Goal: Transaction & Acquisition: Book appointment/travel/reservation

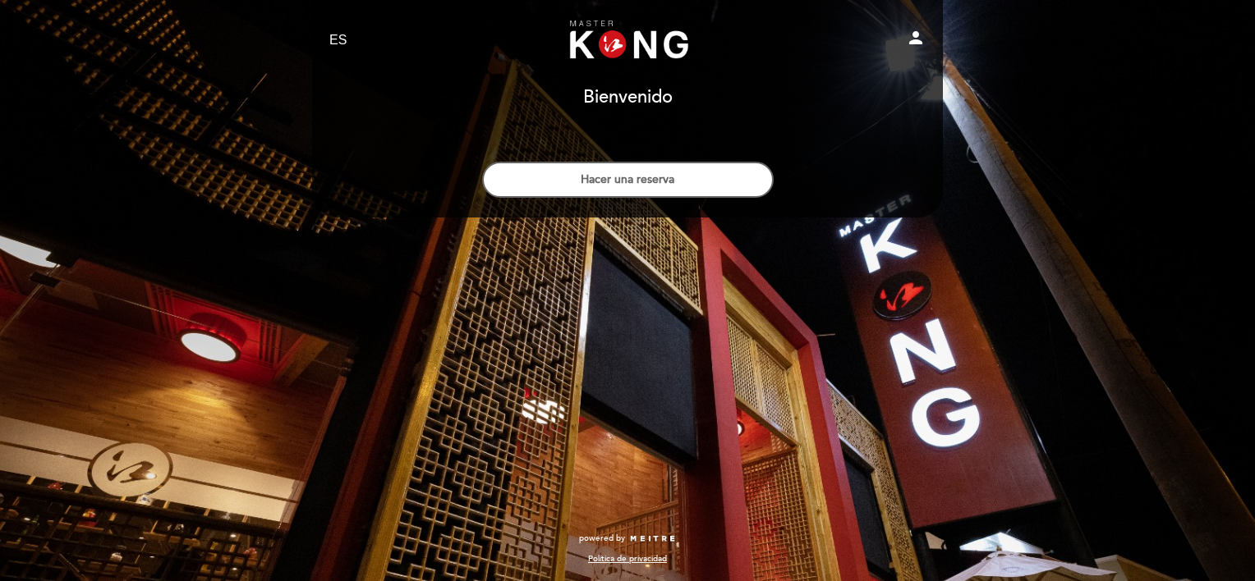
select select "es"
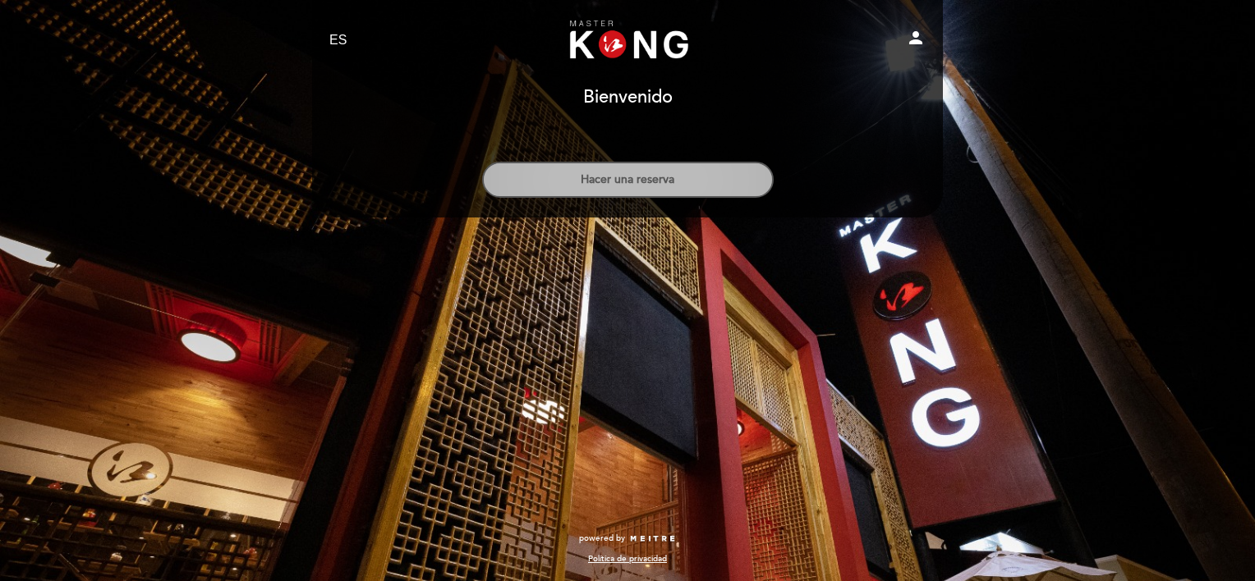
click at [665, 181] on button "Hacer una reserva" at bounding box center [628, 180] width 292 height 36
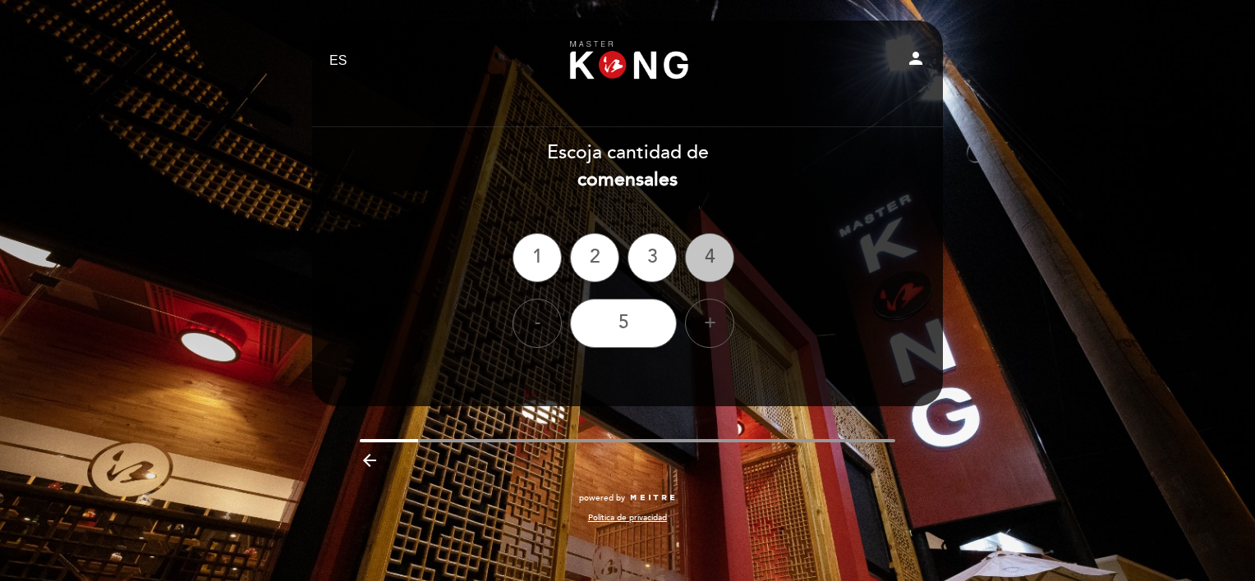
click at [721, 264] on div "4" at bounding box center [709, 257] width 49 height 49
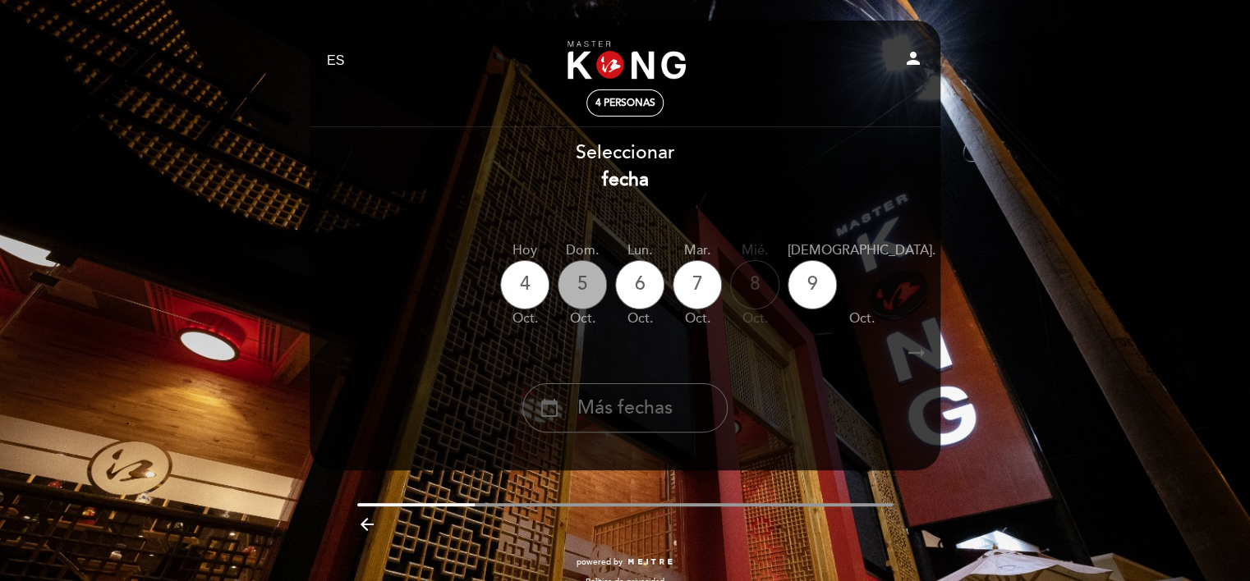
click at [586, 284] on div "5" at bounding box center [582, 284] width 49 height 49
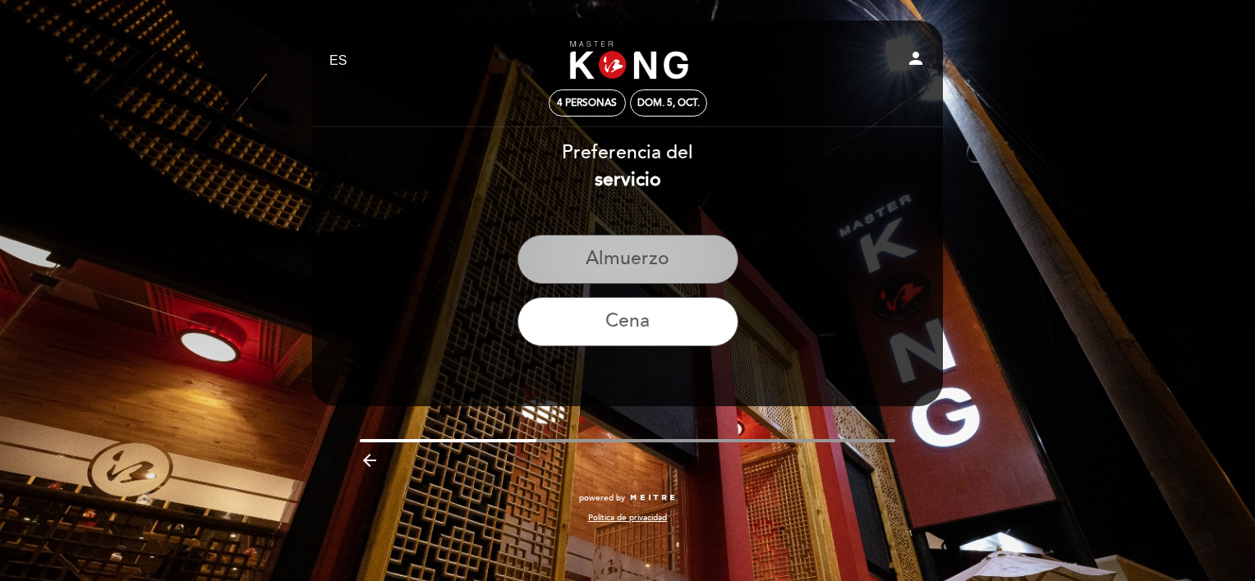
click at [676, 256] on button "Almuerzo" at bounding box center [627, 259] width 221 height 49
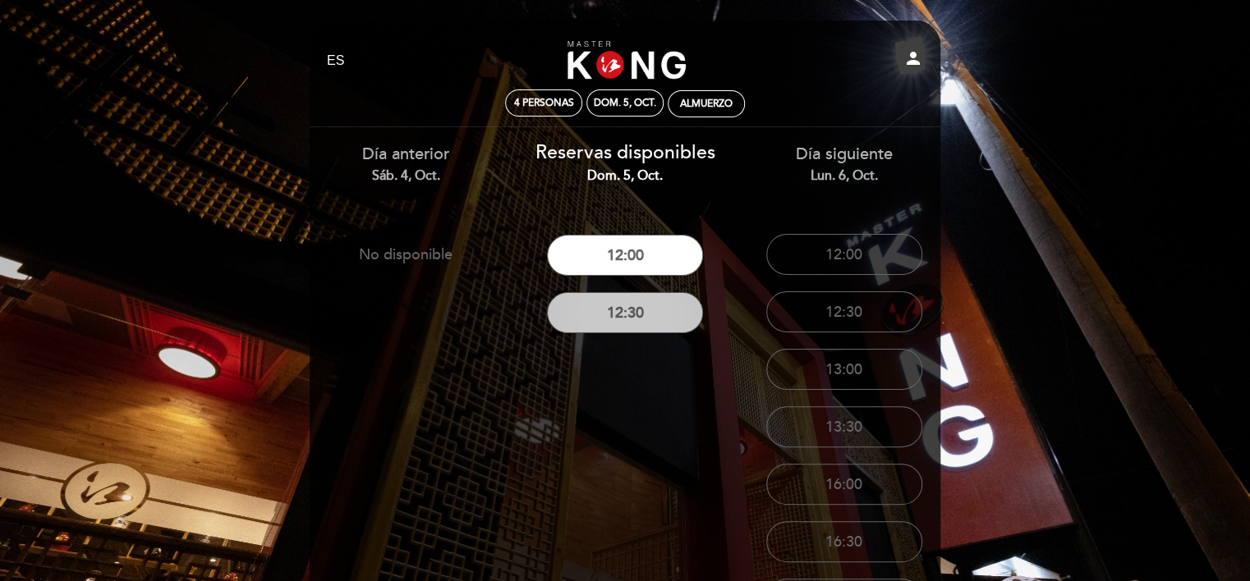
click at [651, 318] on button "12:30" at bounding box center [625, 312] width 156 height 41
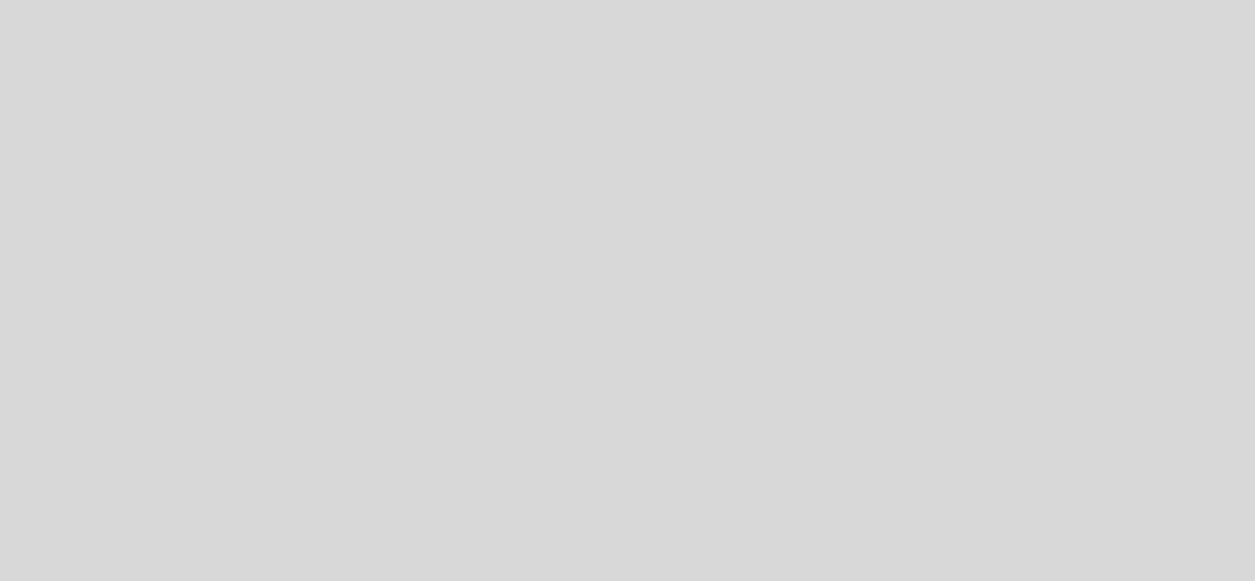
select select "es"
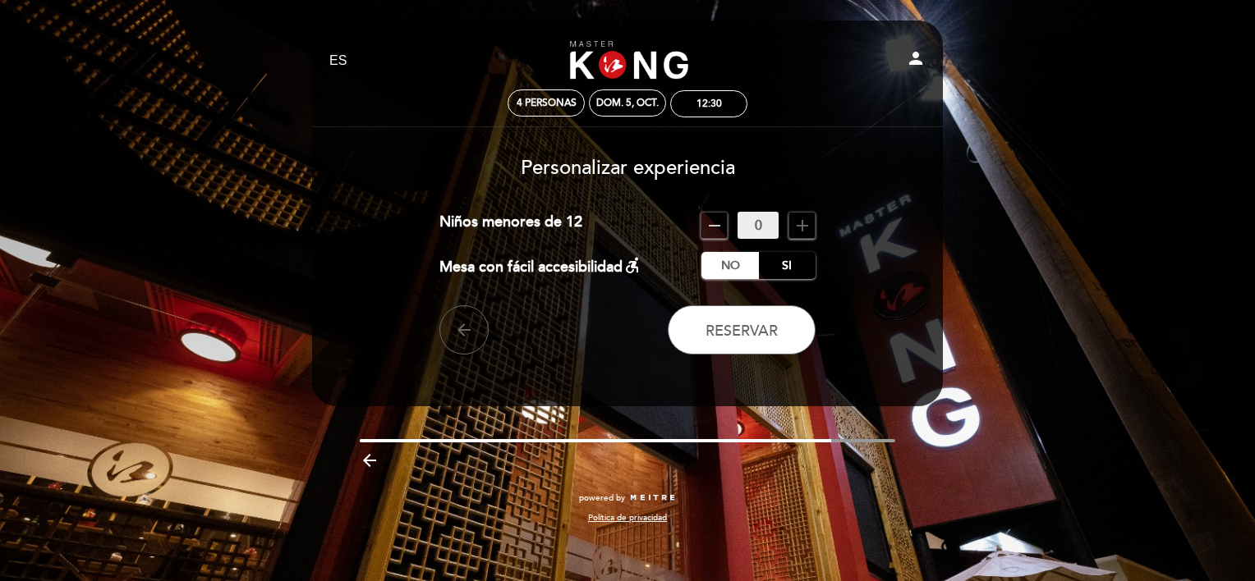
click at [804, 227] on icon "add" at bounding box center [802, 226] width 20 height 20
click at [713, 232] on icon "remove" at bounding box center [715, 226] width 20 height 20
click at [761, 333] on span "Reservar" at bounding box center [741, 331] width 72 height 18
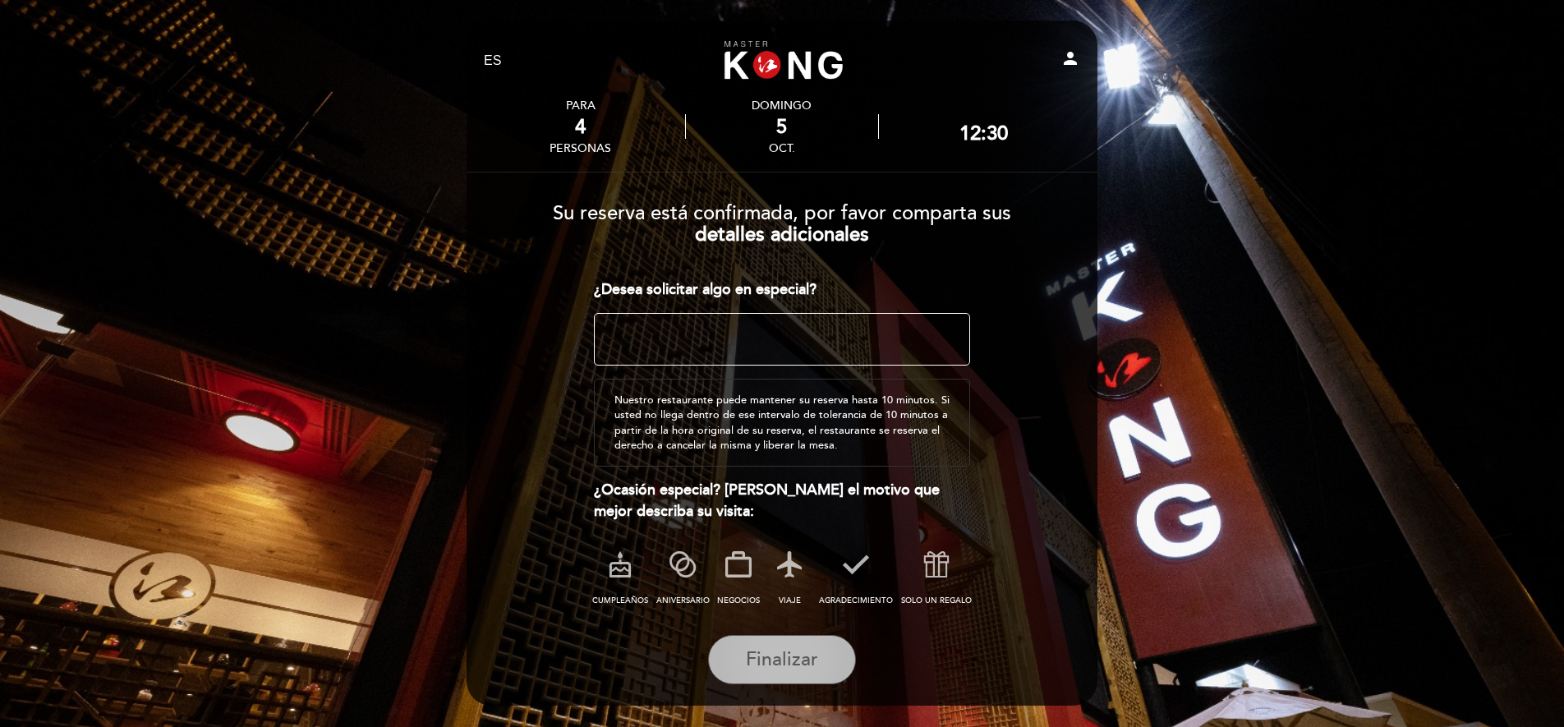
drag, startPoint x: 1210, startPoint y: 10, endPoint x: 814, endPoint y: 675, distance: 774.4
click at [814, 581] on button "Finalizar" at bounding box center [782, 659] width 148 height 49
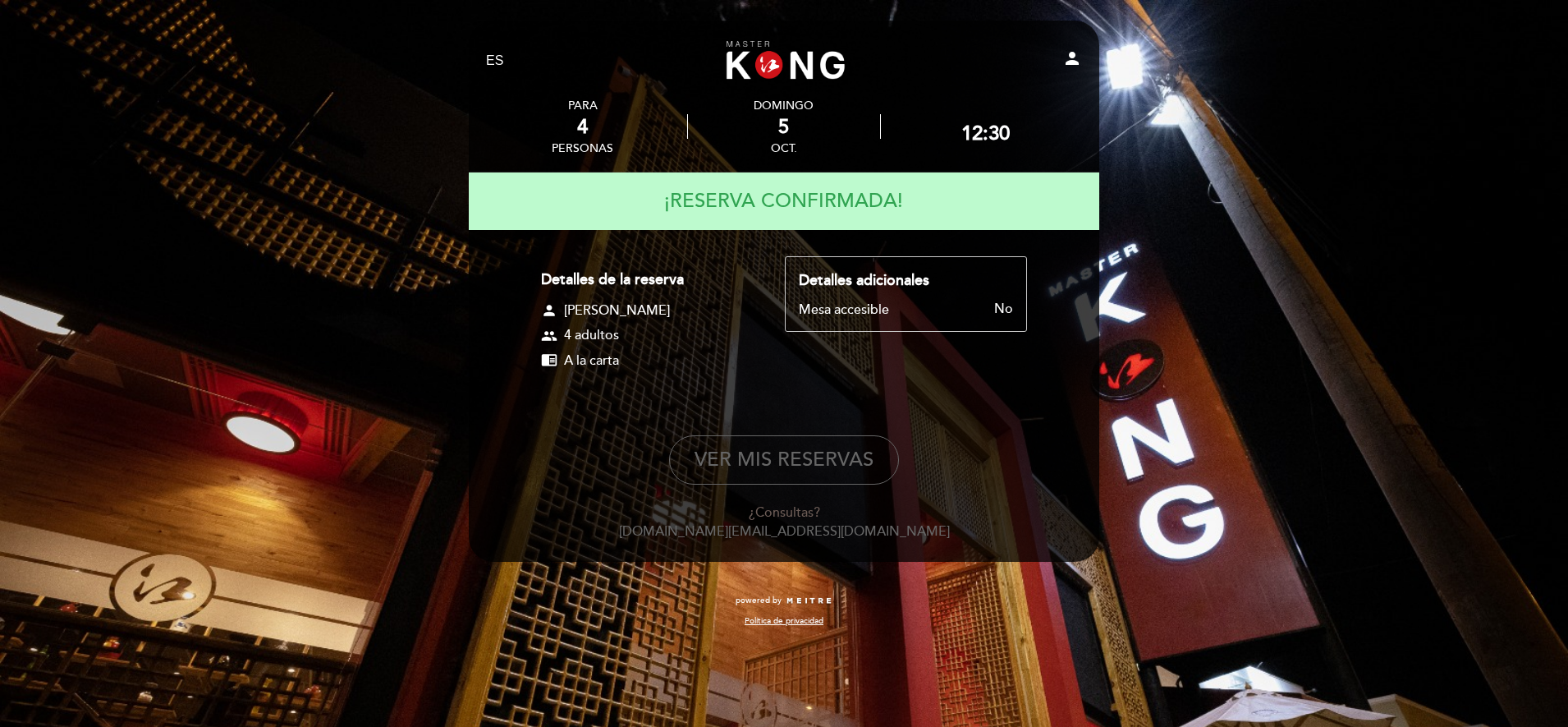
click at [589, 360] on span "A la carta" at bounding box center [591, 360] width 55 height 19
